Goal: Task Accomplishment & Management: Manage account settings

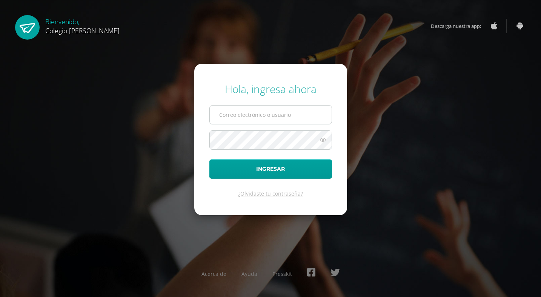
drag, startPoint x: 0, startPoint y: 0, endPoint x: 270, endPoint y: 119, distance: 294.8
click at [270, 119] on input "text" at bounding box center [271, 115] width 122 height 18
type input "COS00454@osoriosandoval.edu.gt"
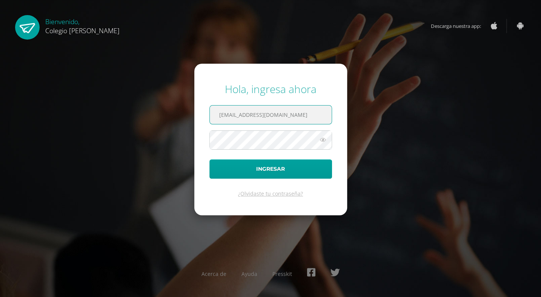
click at [307, 120] on input "COS00454@osoriosandoval.edu.gt" at bounding box center [271, 115] width 122 height 18
click at [299, 110] on input "COS00454@osoriosandoval.edu.gt" at bounding box center [271, 115] width 122 height 18
click at [312, 115] on input "COS00454@osoriosandoval.edu.gt" at bounding box center [271, 115] width 122 height 18
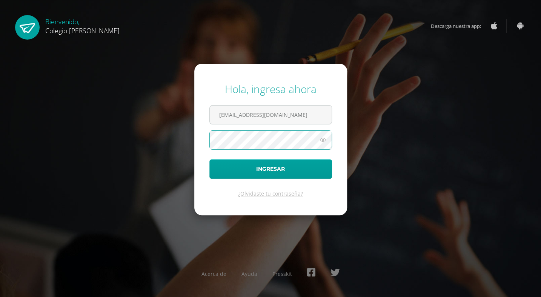
click at [210, 160] on button "Ingresar" at bounding box center [271, 169] width 123 height 19
